Goal: Task Accomplishment & Management: Use online tool/utility

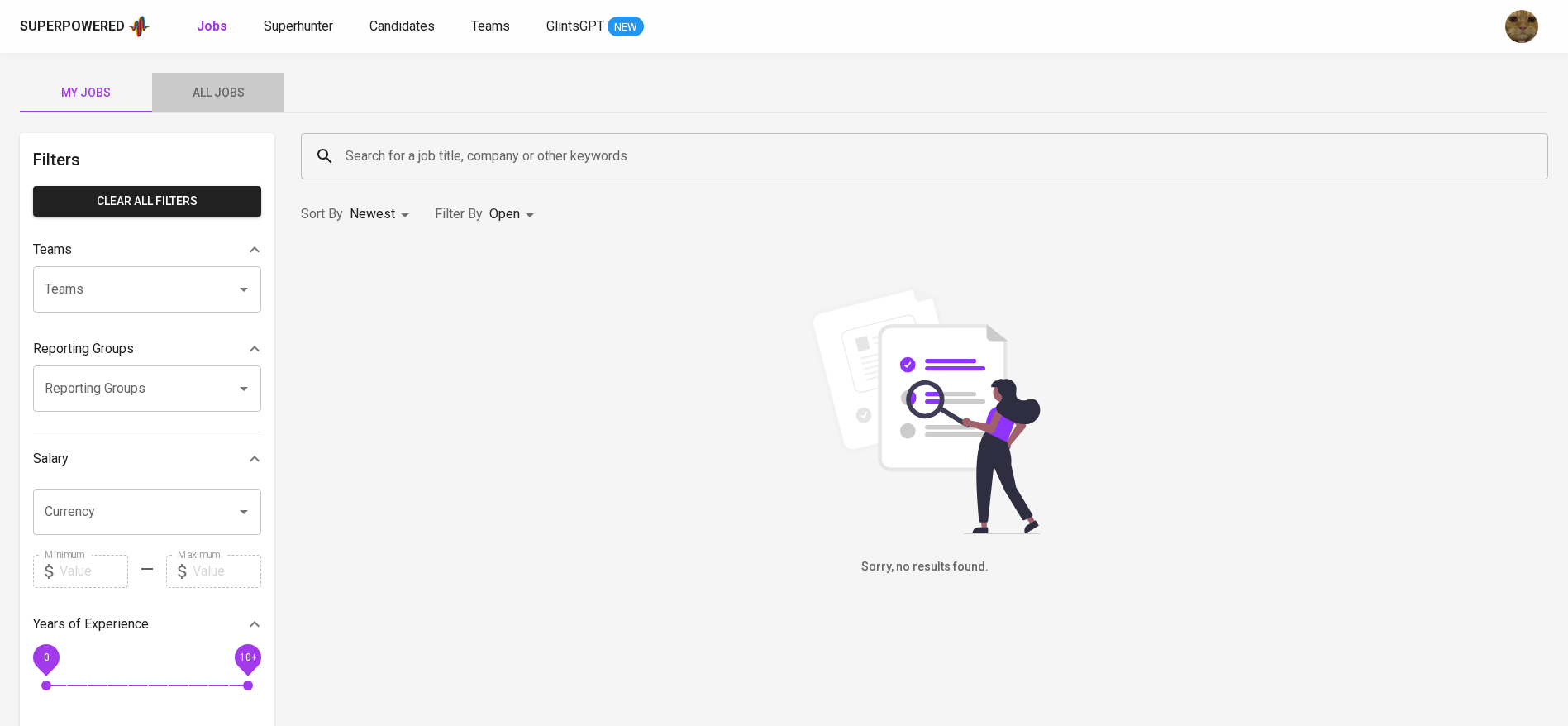
click at [192, 97] on span "All Jobs" at bounding box center [218, 93] width 112 height 21
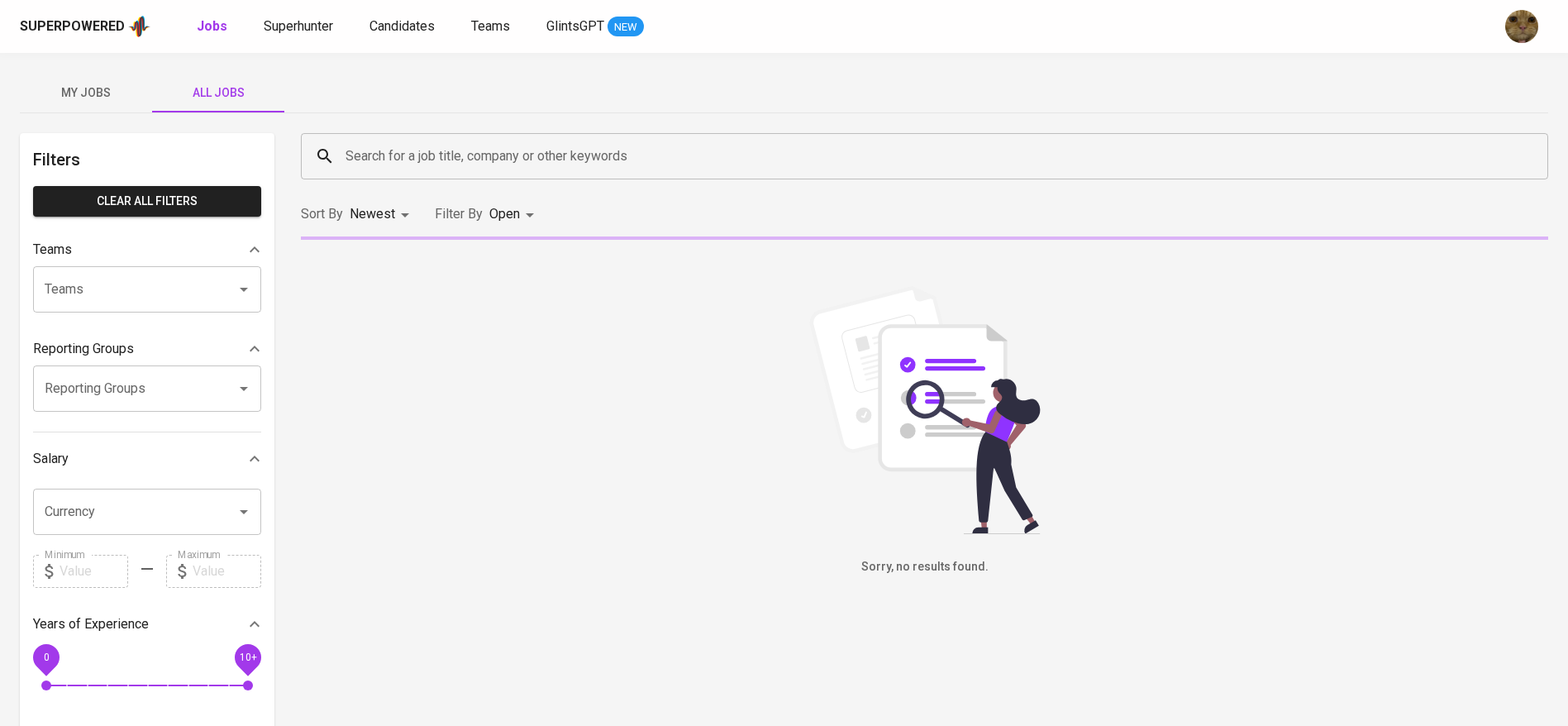
click at [443, 151] on input "Search for a job title, company or other keywords" at bounding box center [928, 156] width 1175 height 32
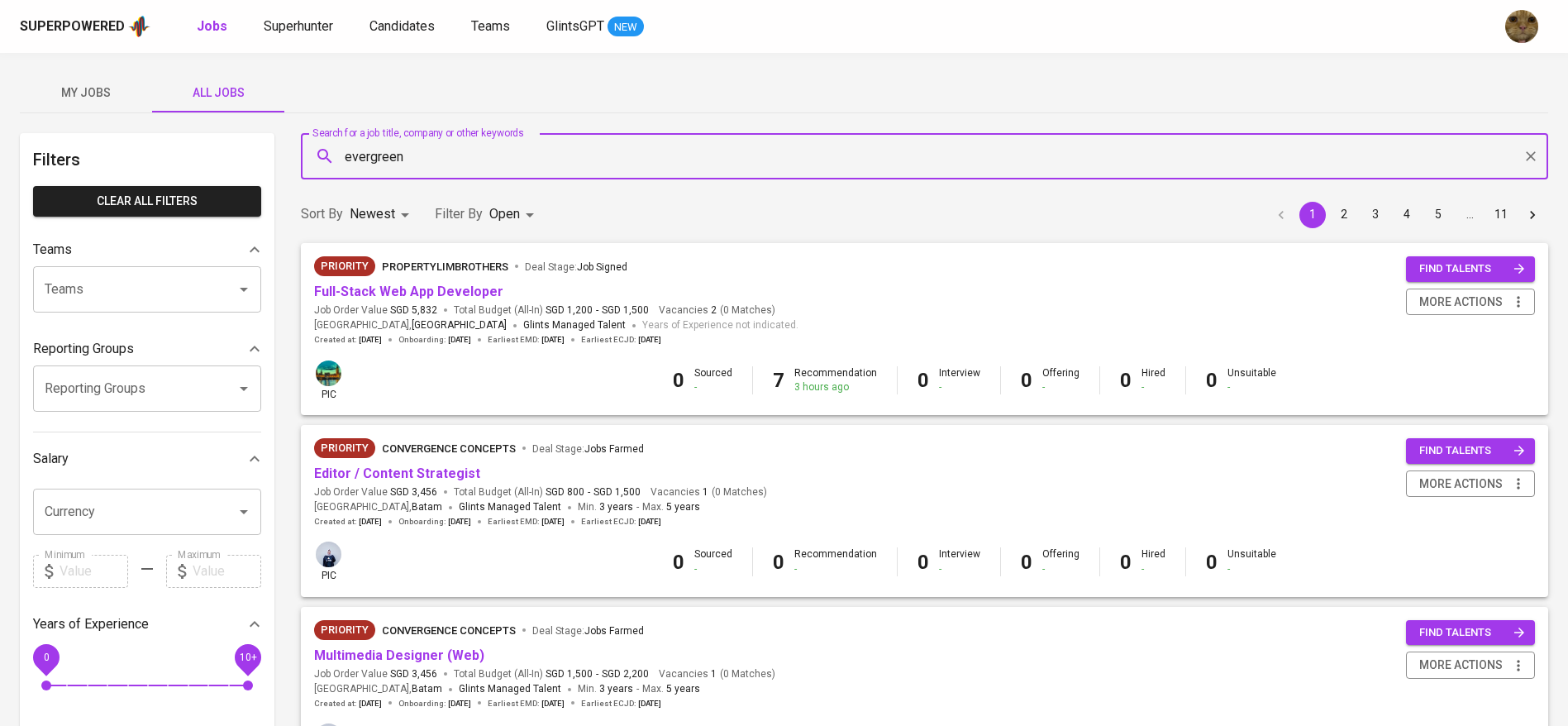
type input "evergreen"
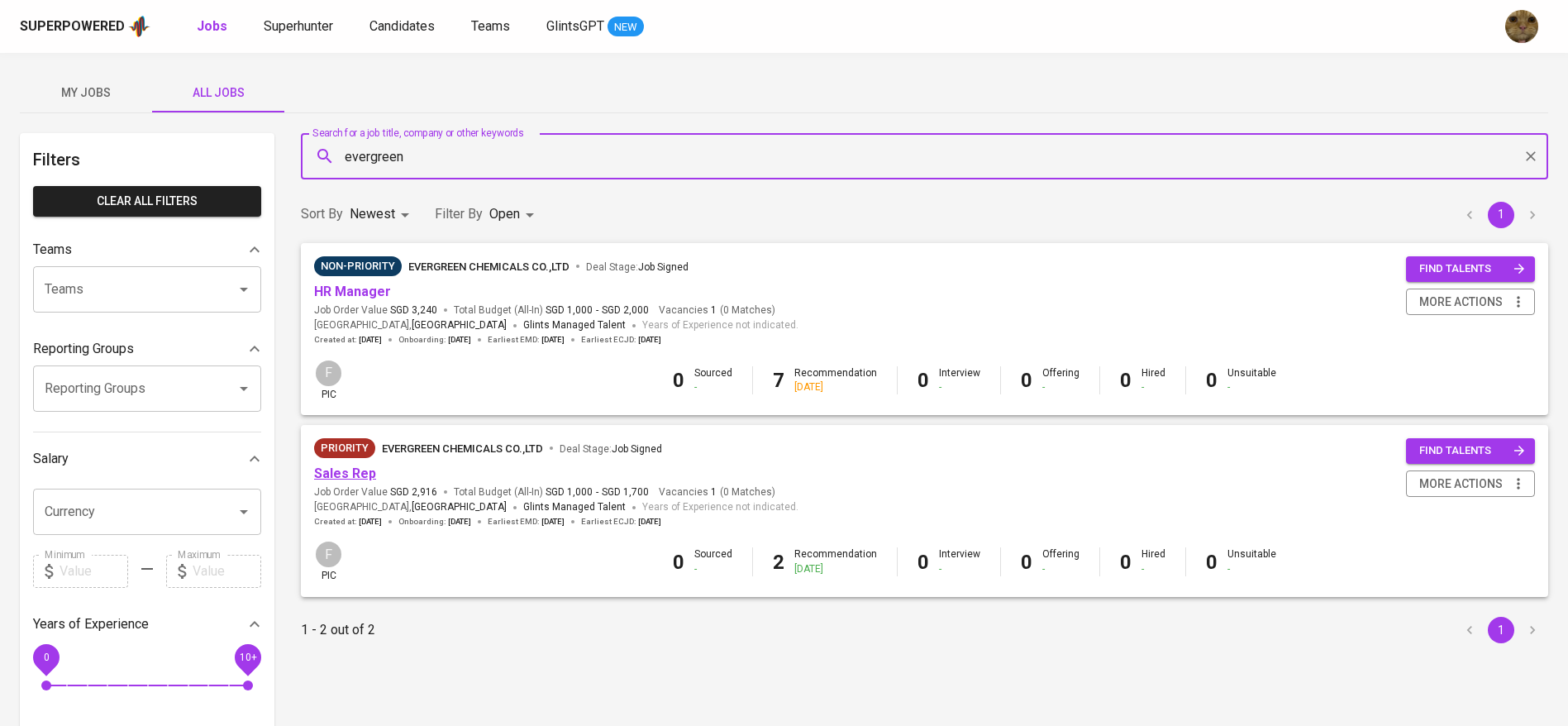
click at [363, 472] on link "Sales Rep" at bounding box center [345, 473] width 62 height 16
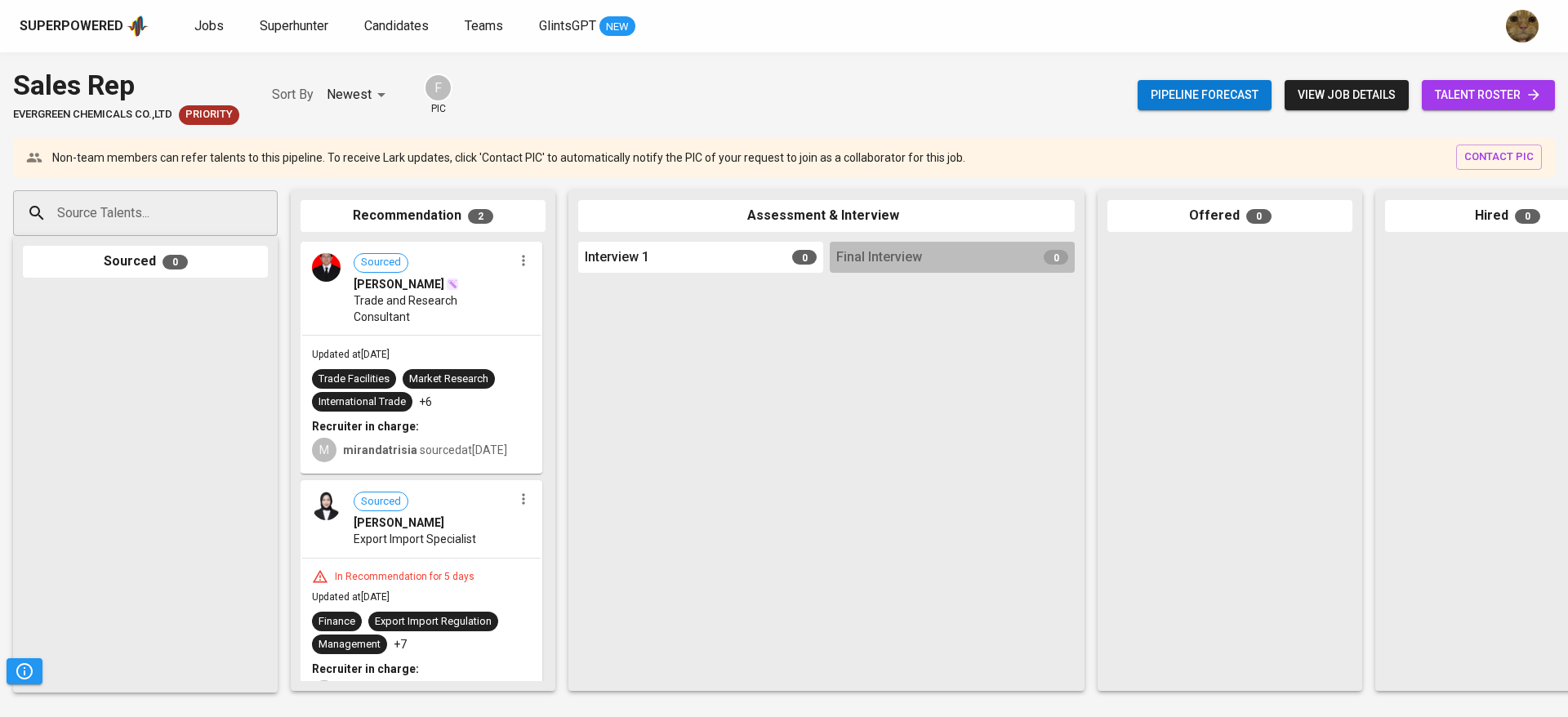
click at [1003, 388] on div at bounding box center [952, 480] width 245 height 401
click at [1435, 91] on span "talent roster" at bounding box center [1489, 95] width 107 height 20
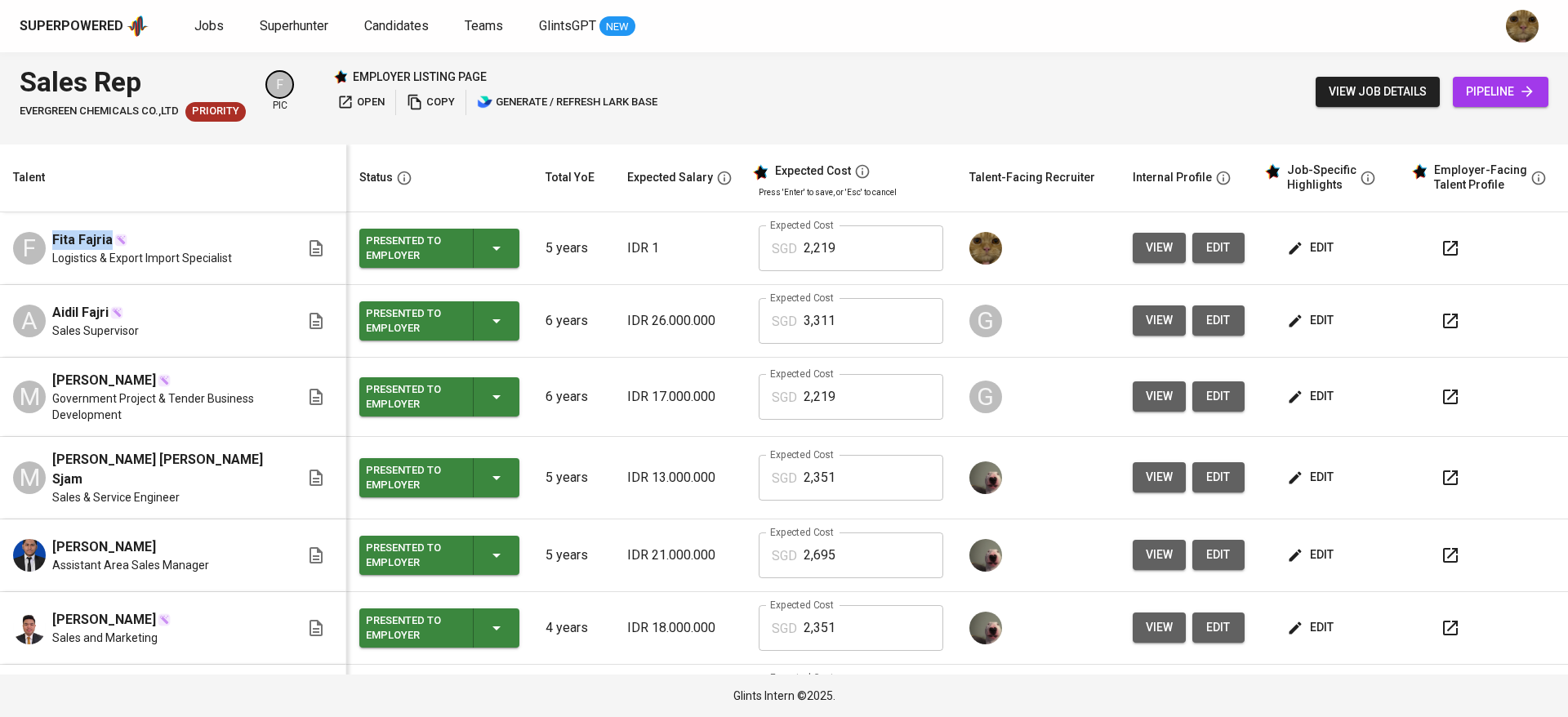
drag, startPoint x: 47, startPoint y: 234, endPoint x: 112, endPoint y: 233, distance: 65.0
click at [112, 233] on div "F Fita Fajria Logistics & Export Import Specialist" at bounding box center [156, 248] width 287 height 36
copy span "Fita Fajria"
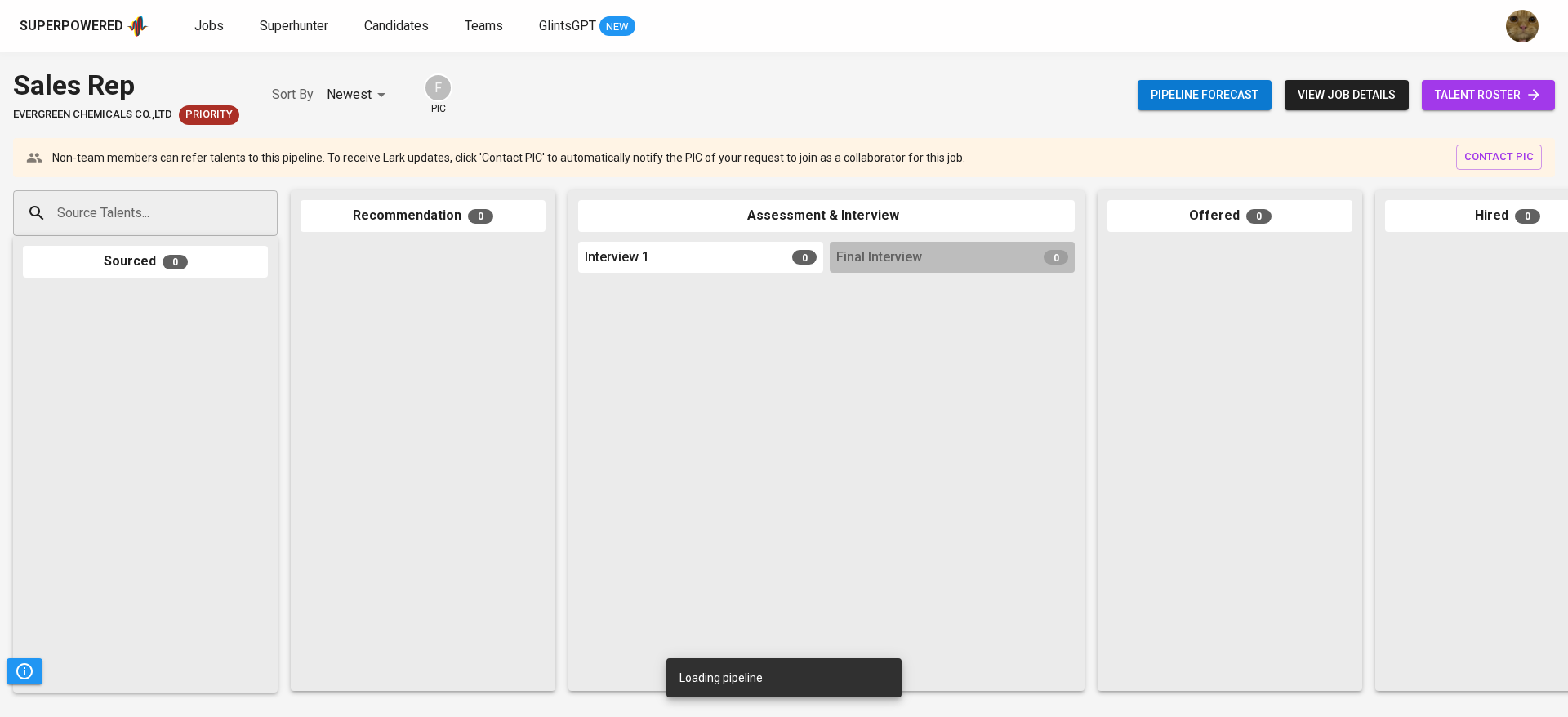
click at [147, 217] on input "Source Talents..." at bounding box center [139, 213] width 172 height 31
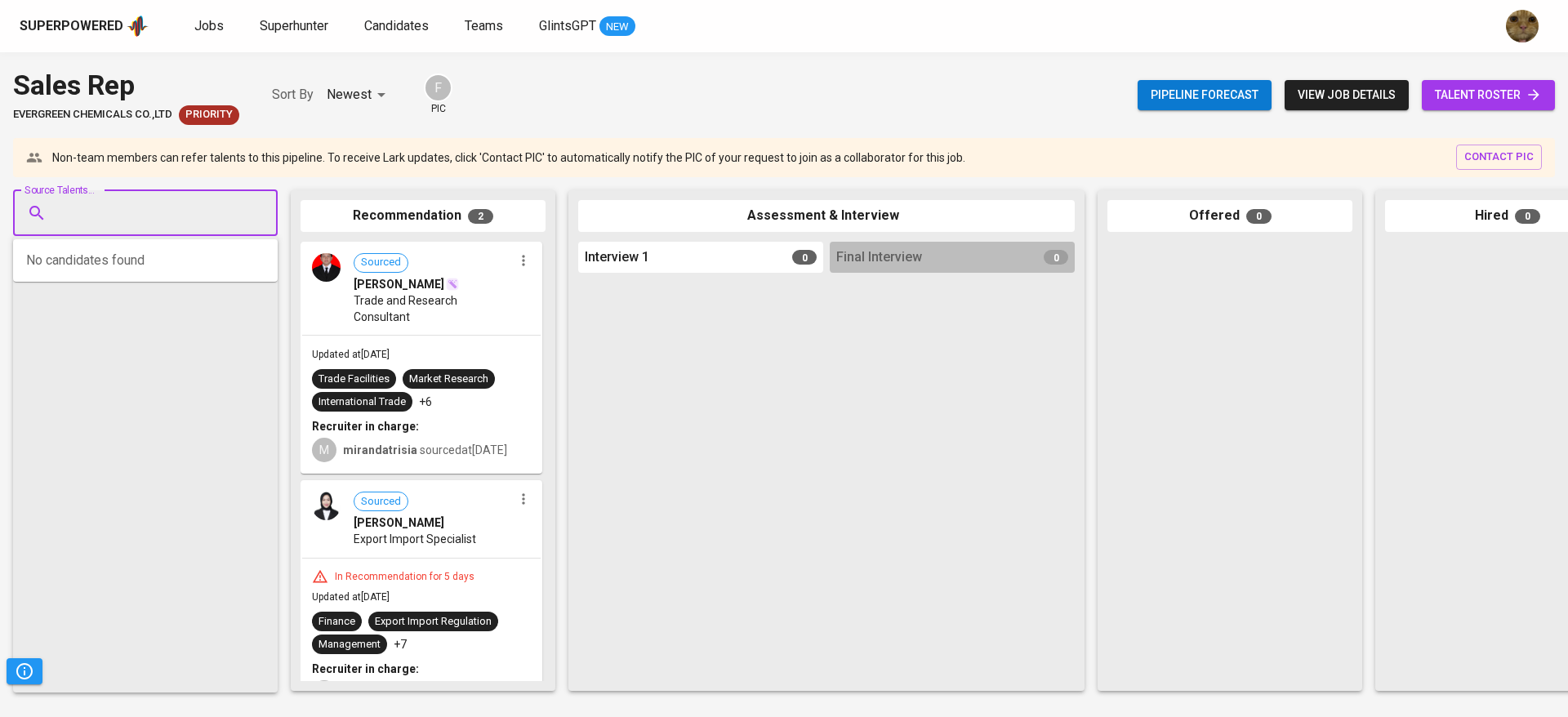
paste input "Fita Fajria"
type input "Fita Fajria"
click at [105, 287] on span "[EMAIL_ADDRESS][DOMAIN_NAME]" at bounding box center [144, 292] width 153 height 17
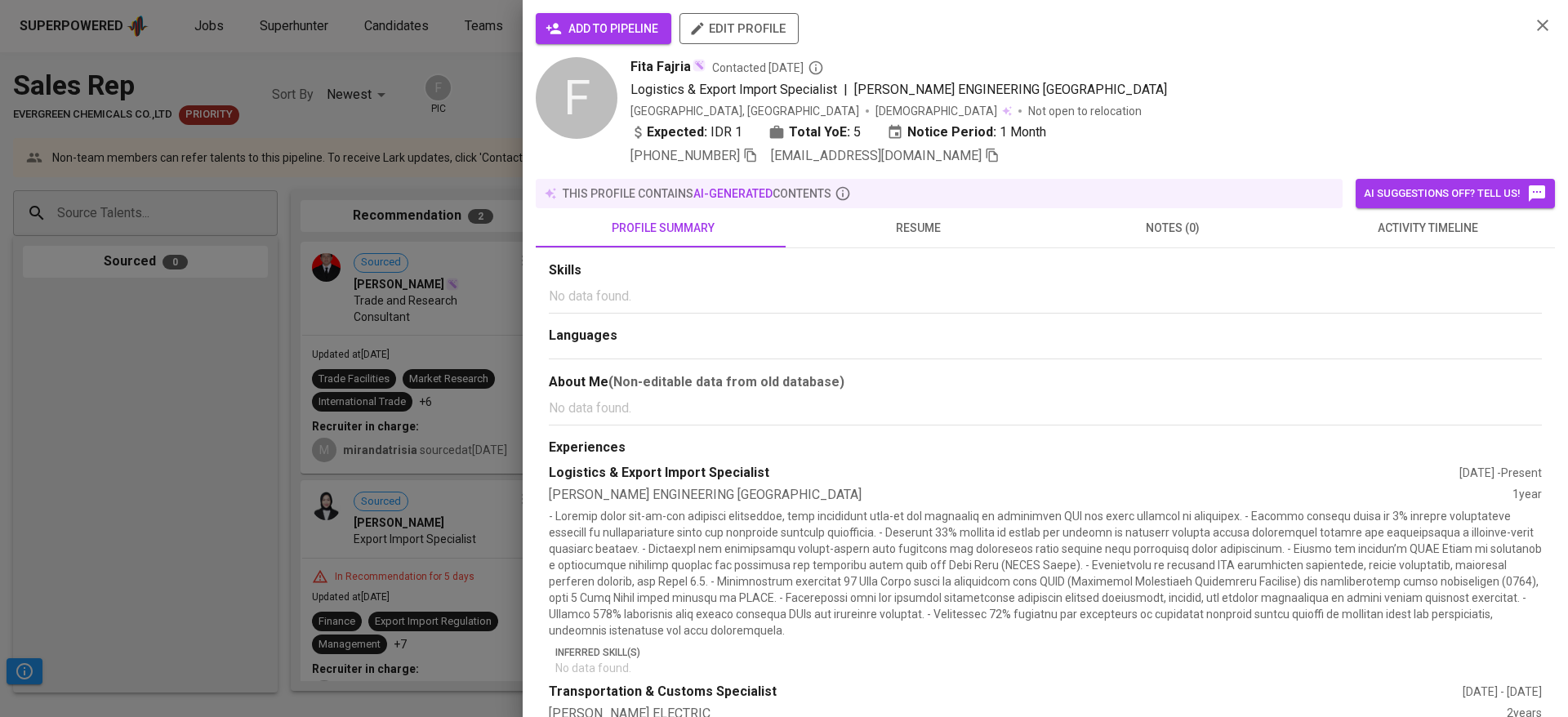
click at [578, 32] on span "add to pipeline" at bounding box center [604, 29] width 110 height 20
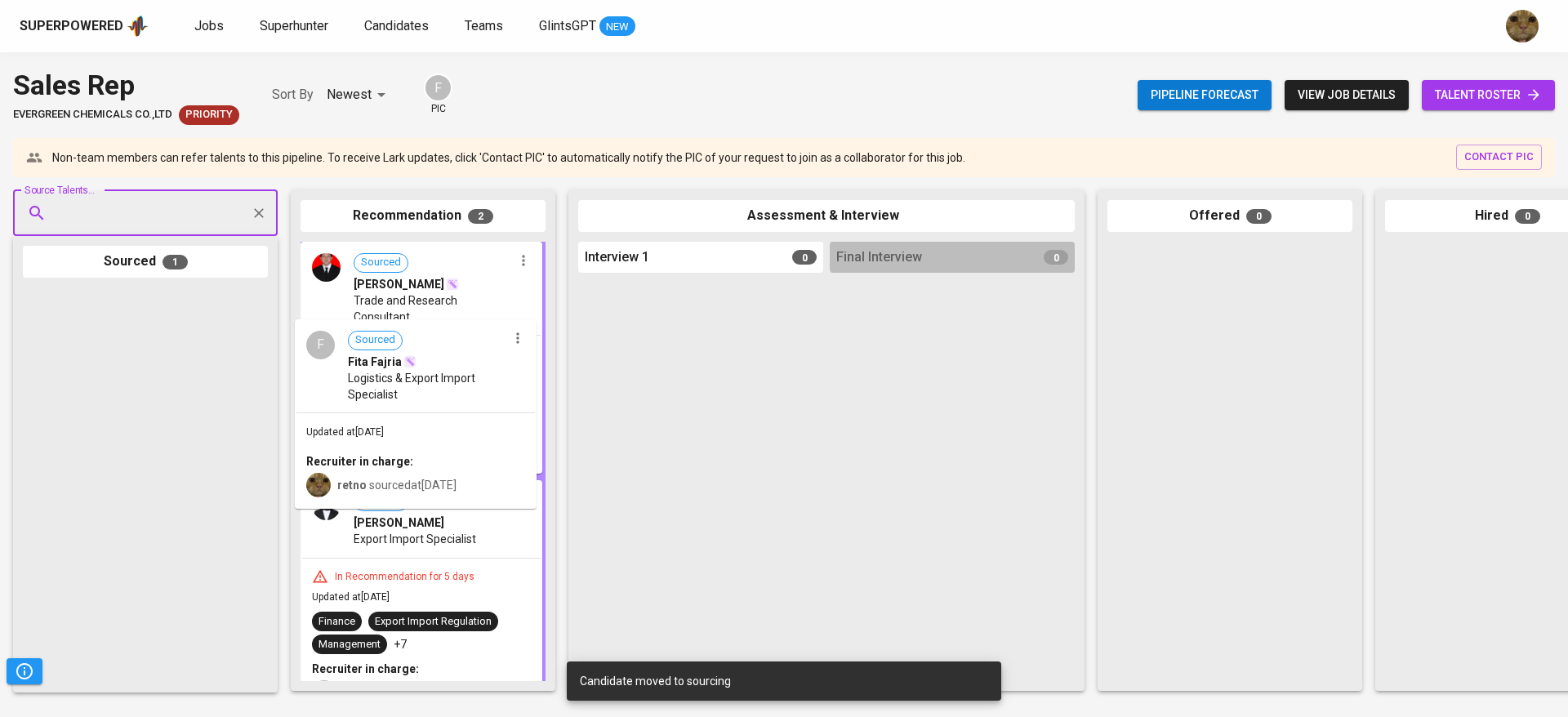
drag, startPoint x: 31, startPoint y: 435, endPoint x: 314, endPoint y: 470, distance: 285.2
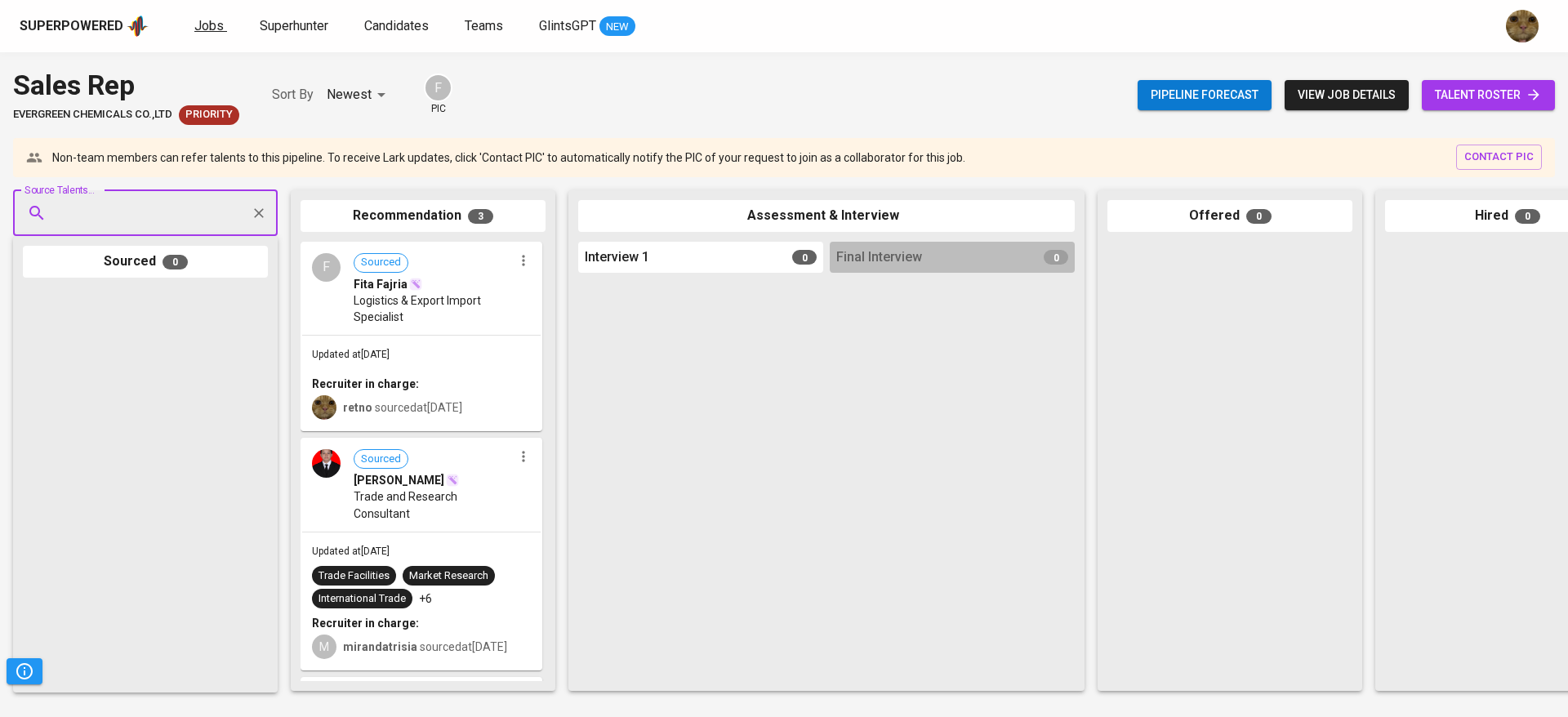
click at [211, 31] on span "Jobs" at bounding box center [209, 25] width 30 height 16
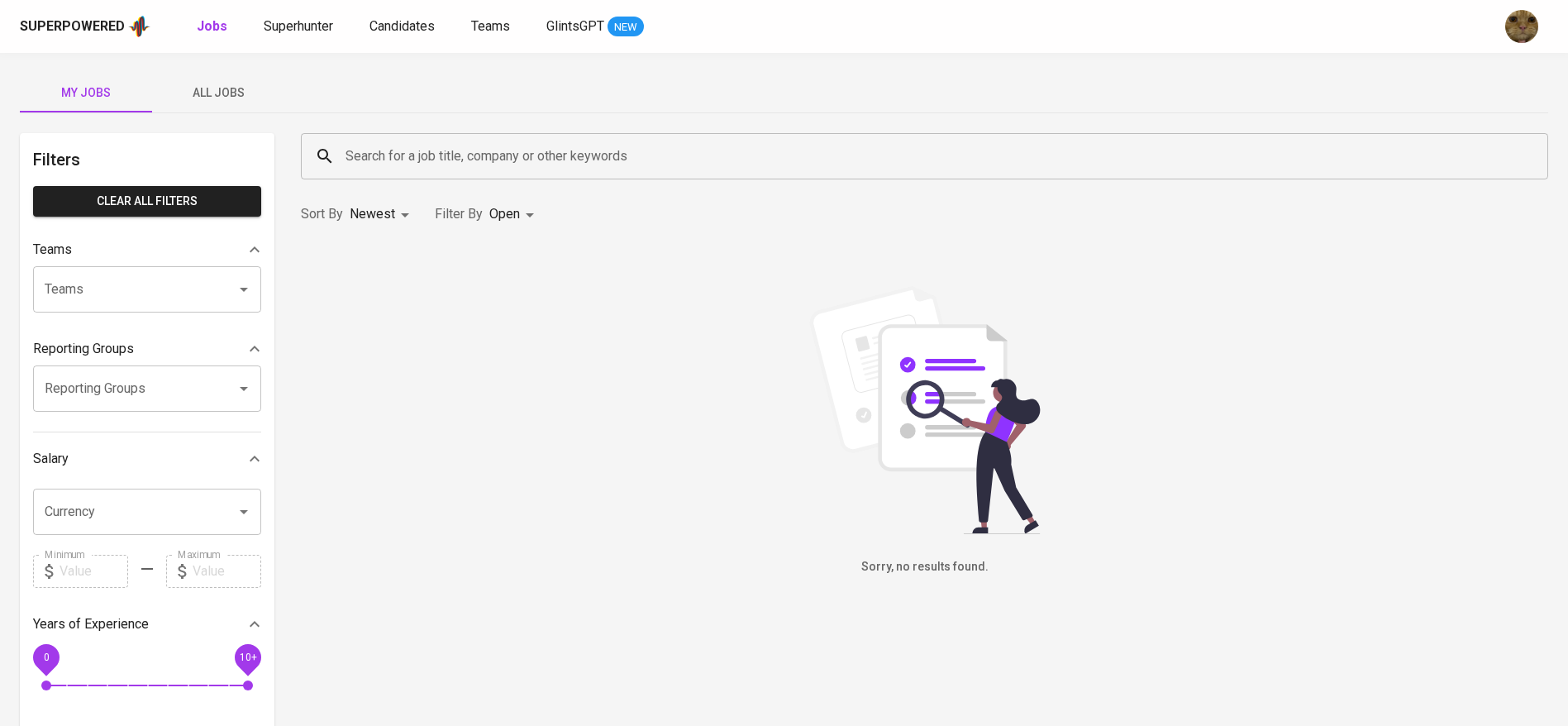
click at [234, 80] on button "All Jobs" at bounding box center [219, 93] width 133 height 39
click at [384, 164] on input "Search for a job title, company or other keywords" at bounding box center [928, 156] width 1175 height 32
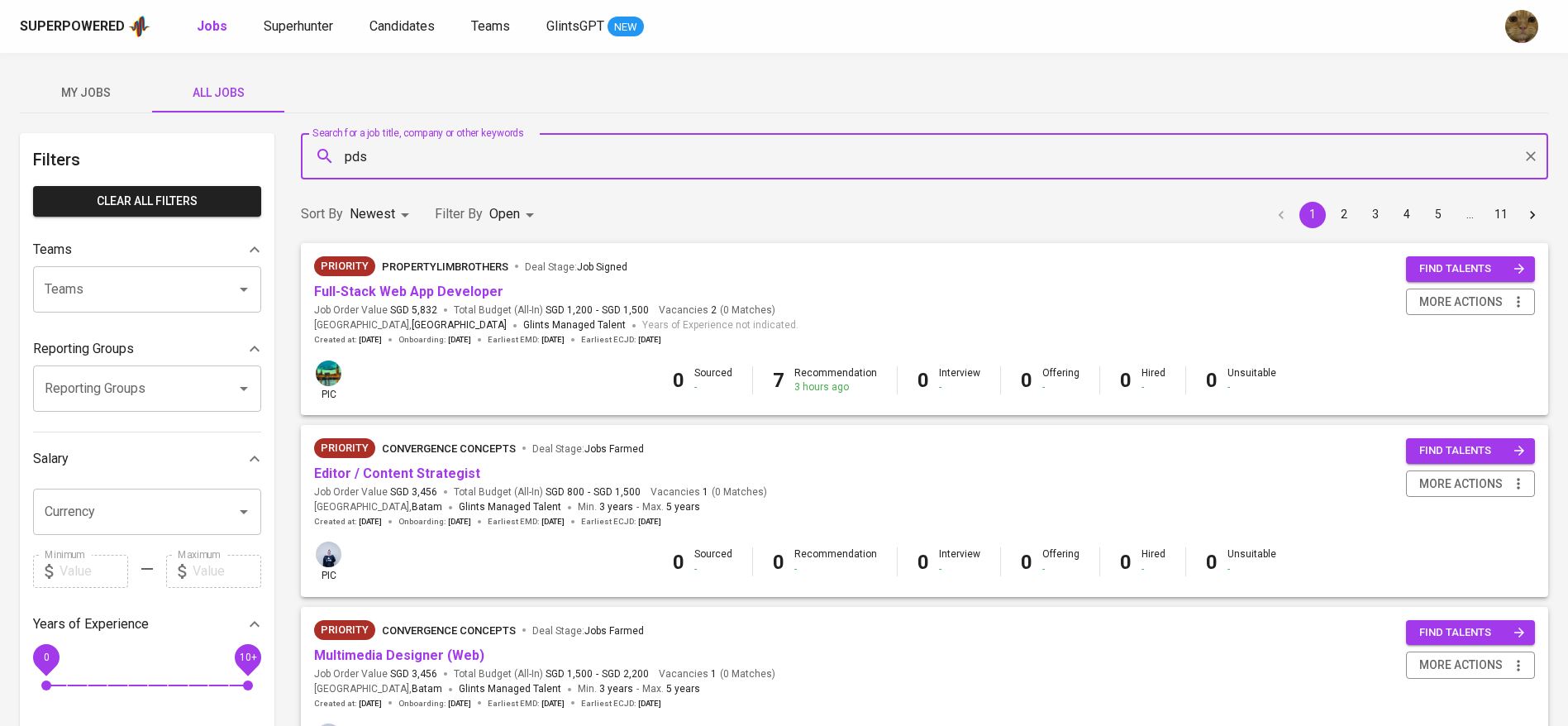
type input "pds"
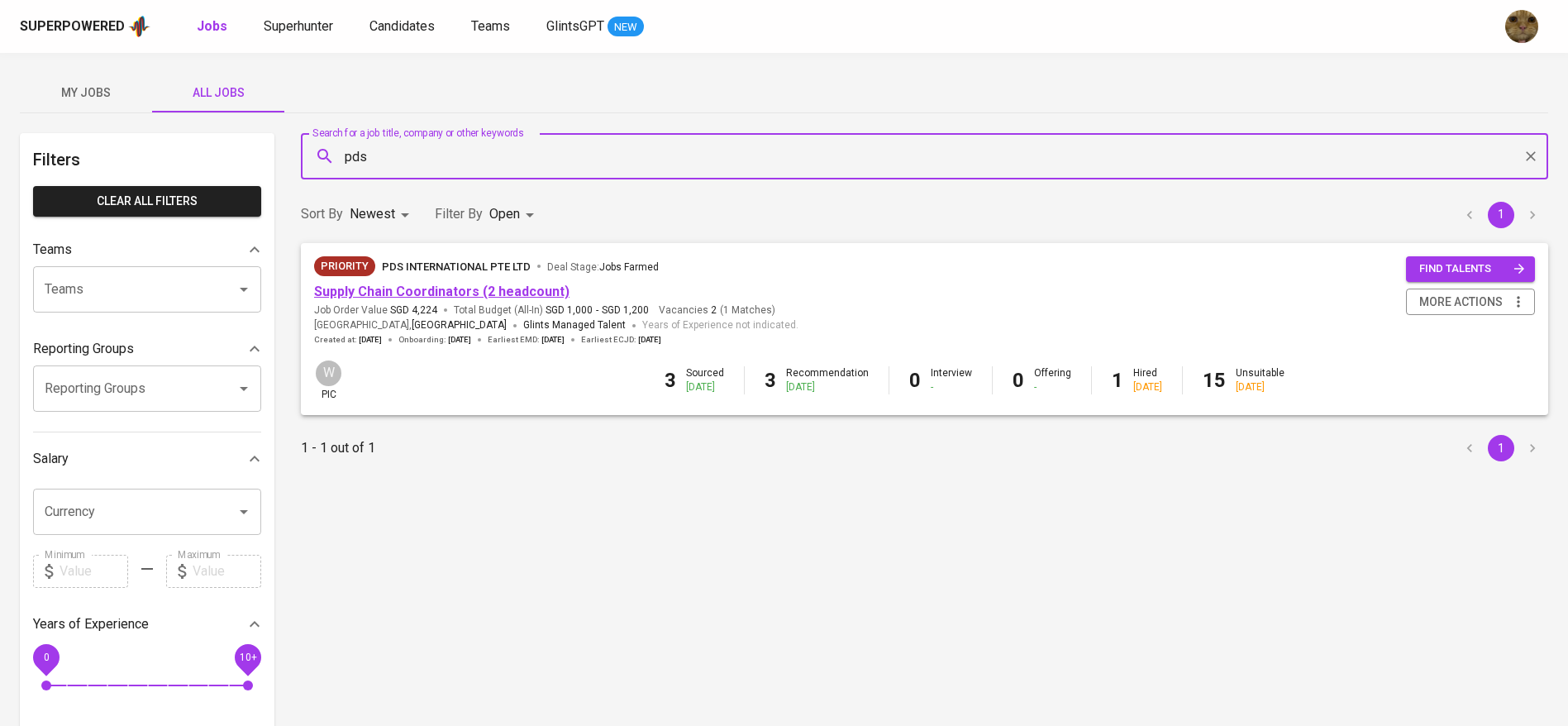
click at [435, 289] on link "Supply Chain Coordinators (2 headcount)" at bounding box center [441, 291] width 255 height 16
